Goal: Obtain resource: Obtain resource

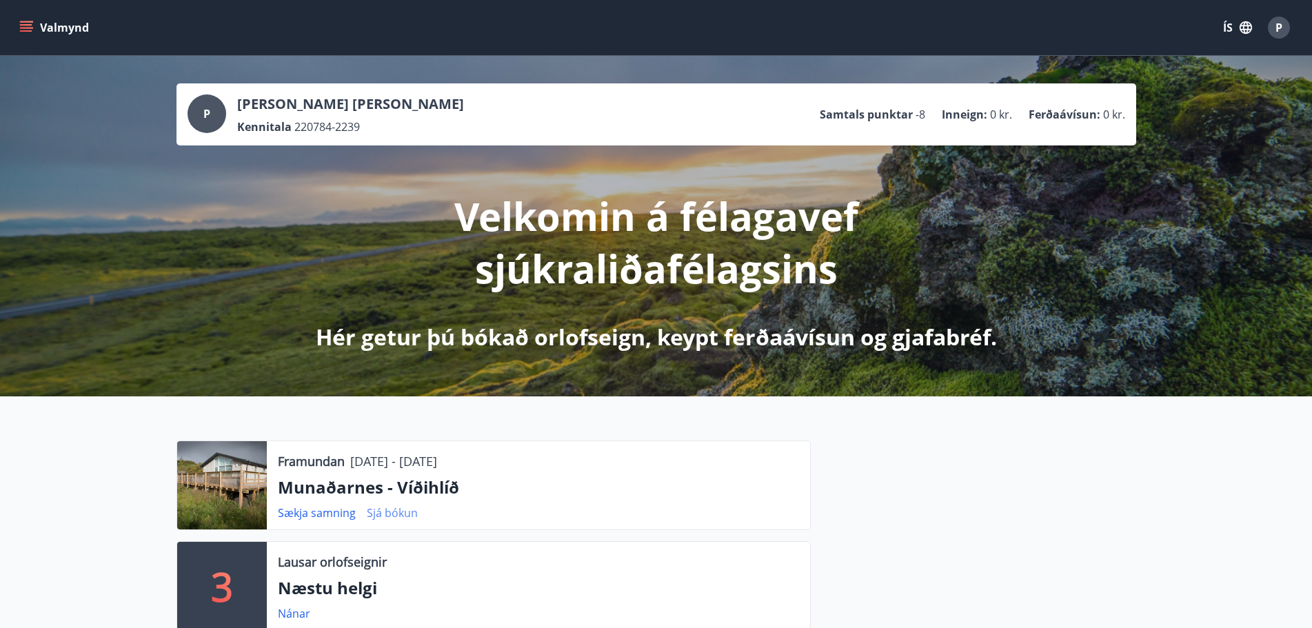
click at [411, 514] on link "Sjá bókun" at bounding box center [392, 512] width 51 height 15
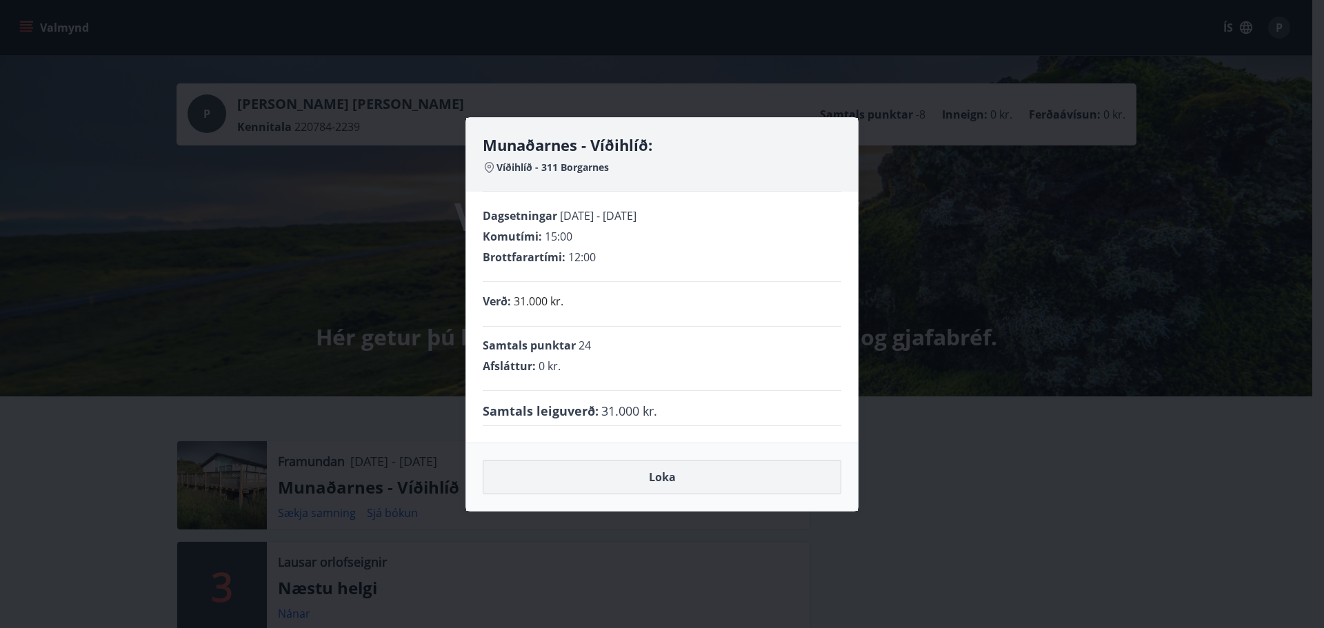
click at [649, 474] on button "Loka" at bounding box center [662, 477] width 359 height 34
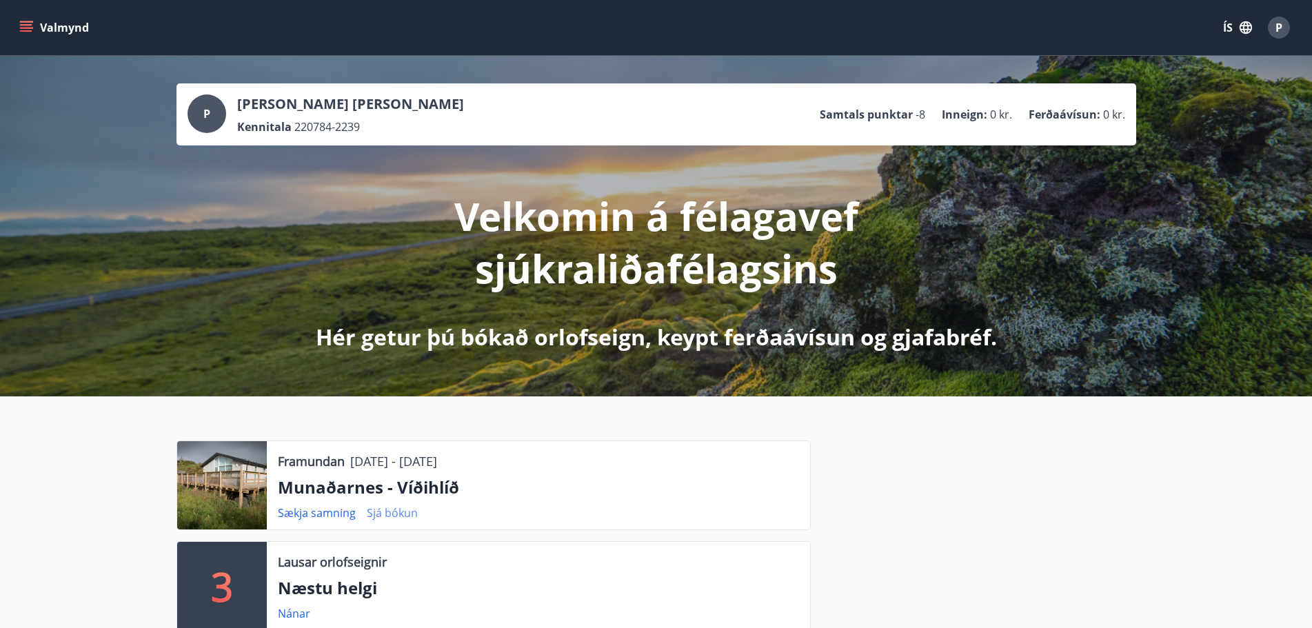
click at [403, 516] on link "Sjá bókun" at bounding box center [392, 512] width 51 height 15
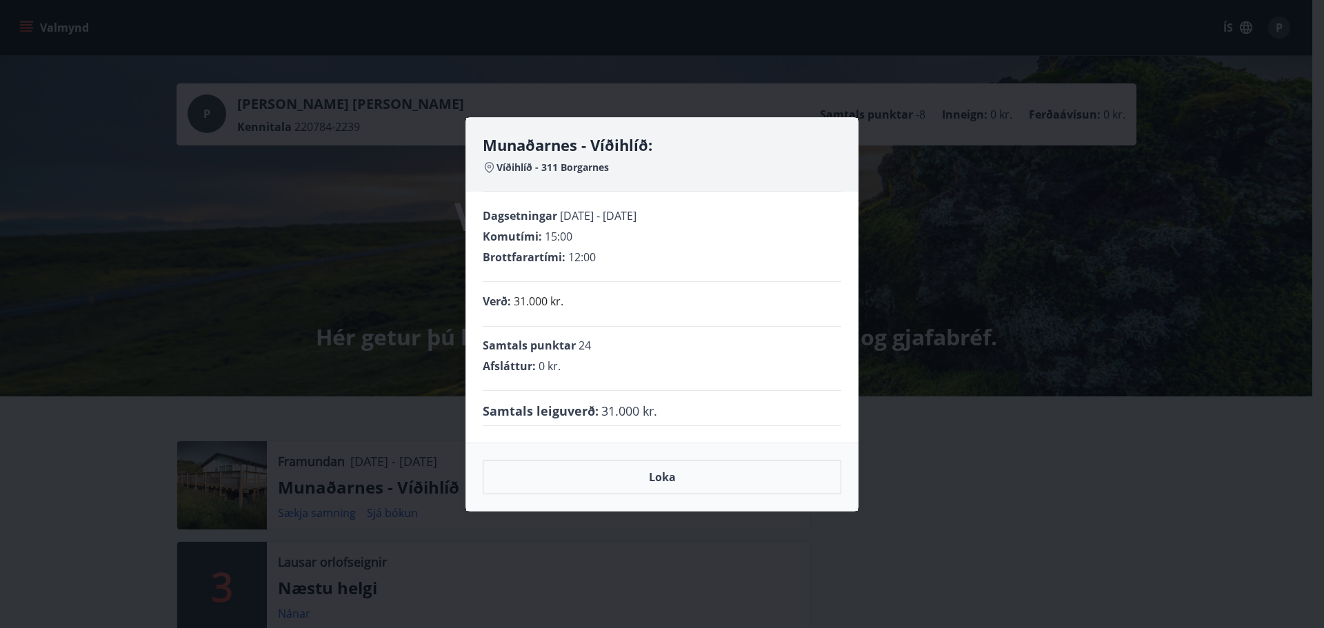
click at [952, 475] on div "Munaðarnes - Víðihlíð: Víðihlíð - 311 Borgarnes Dagsetningar [DATE] - [DATE] Ko…" at bounding box center [662, 314] width 1324 height 628
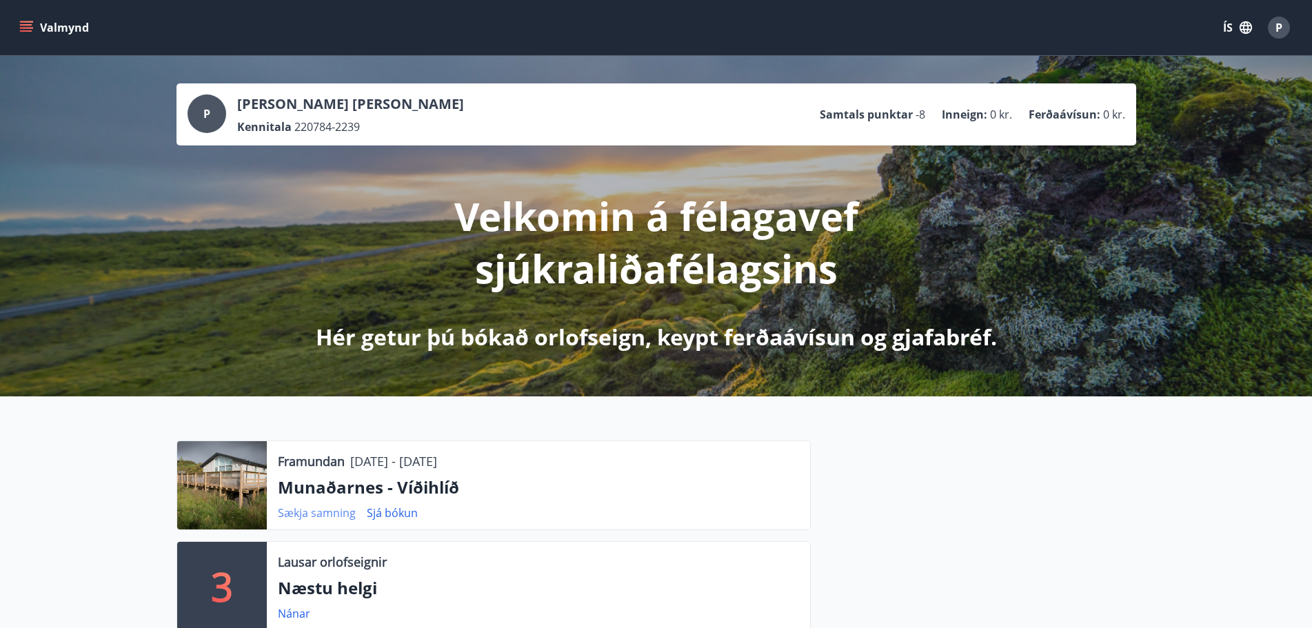
click at [327, 516] on link "Sækja samning" at bounding box center [317, 512] width 78 height 15
click at [1310, 89] on div "P [PERSON_NAME] [PERSON_NAME] Kennitala 220784-2239 Samtals punktar -8 Inneign …" at bounding box center [656, 226] width 1312 height 341
